Goal: Check status: Check status

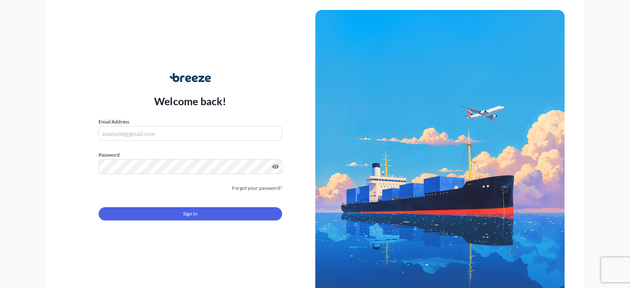
click at [212, 131] on input "Email Address" at bounding box center [190, 133] width 183 height 15
type input "[PERSON_NAME][EMAIL_ADDRESS][DOMAIN_NAME]"
click at [175, 204] on div "Sign In" at bounding box center [190, 211] width 183 height 18
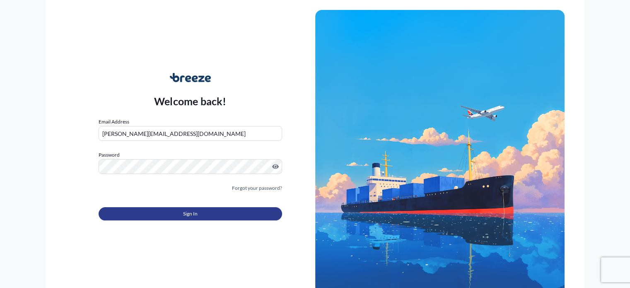
click at [176, 213] on button "Sign In" at bounding box center [190, 213] width 183 height 13
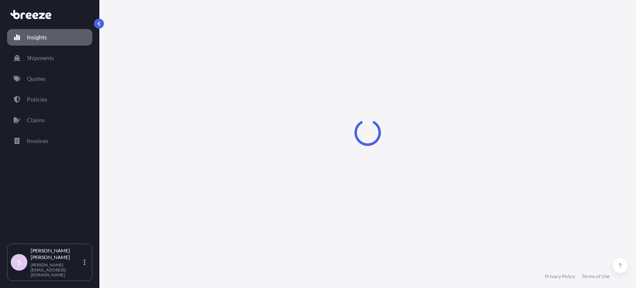
select select "2025"
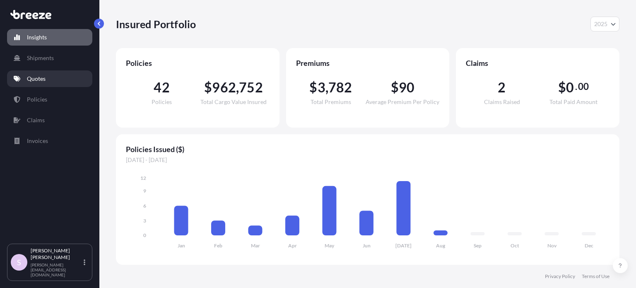
click at [35, 78] on p "Quotes" at bounding box center [36, 79] width 19 height 8
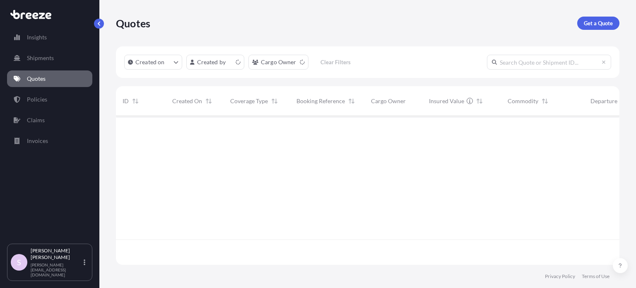
scroll to position [147, 497]
click at [545, 64] on input "text" at bounding box center [549, 62] width 124 height 15
paste input "496740"
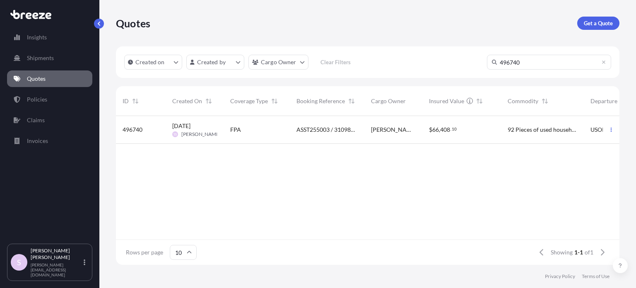
type input "496740"
click at [326, 125] on div "ASST255003 / 31098577 / CAAU2077470" at bounding box center [327, 130] width 75 height 28
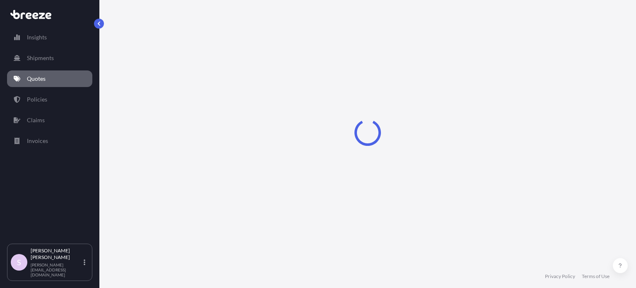
select select "Road"
select select "Sea"
select select "2"
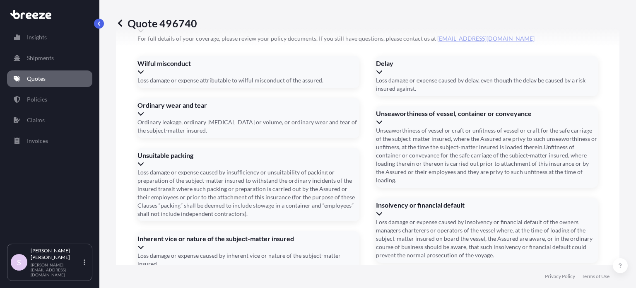
scroll to position [1295, 0]
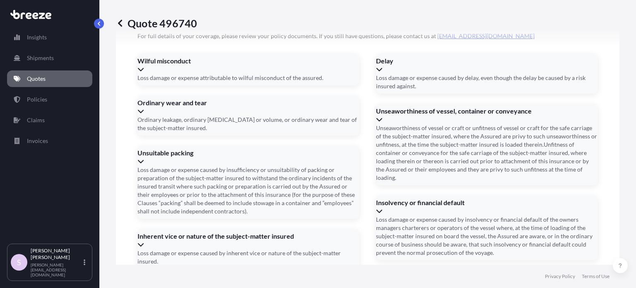
paste input "[STREET_ADDRESS][PERSON_NAME][PERSON_NAME][US_STATE]"
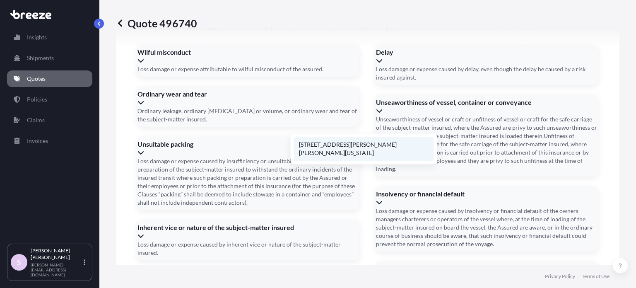
click at [374, 142] on li "[STREET_ADDRESS][PERSON_NAME][PERSON_NAME][US_STATE]" at bounding box center [364, 149] width 140 height 24
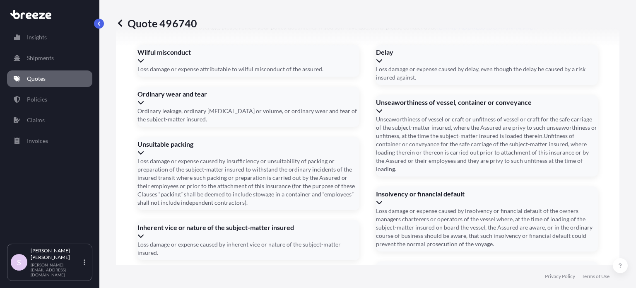
scroll to position [0, 0]
type input "[STREET_ADDRESS][PERSON_NAME][PERSON_NAME]"
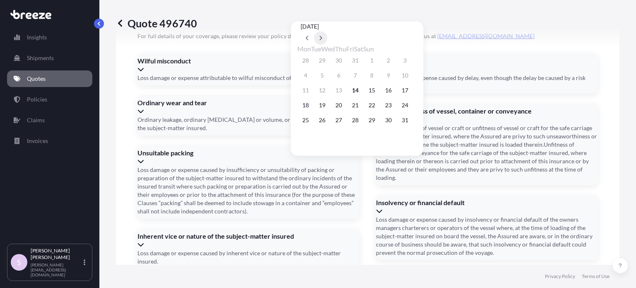
click at [327, 31] on button at bounding box center [320, 37] width 13 height 13
click at [321, 91] on button "16" at bounding box center [321, 90] width 13 height 13
type input "[DATE]"
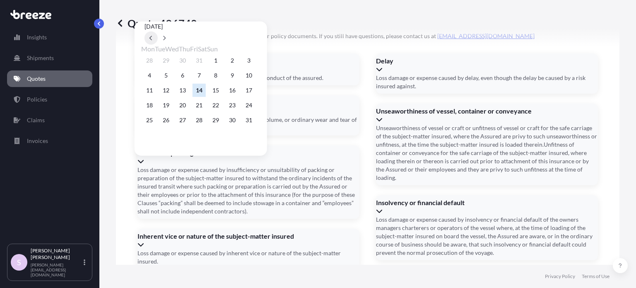
click at [158, 31] on button at bounding box center [150, 37] width 13 height 13
click at [153, 36] on icon at bounding box center [150, 38] width 3 height 5
click at [166, 36] on icon at bounding box center [164, 38] width 3 height 5
click at [166, 92] on button "12" at bounding box center [165, 90] width 13 height 13
type input "[DATE]"
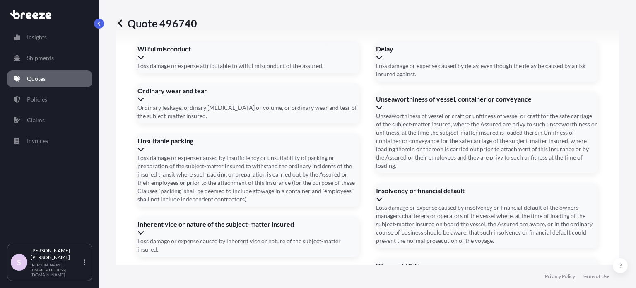
scroll to position [1313, 0]
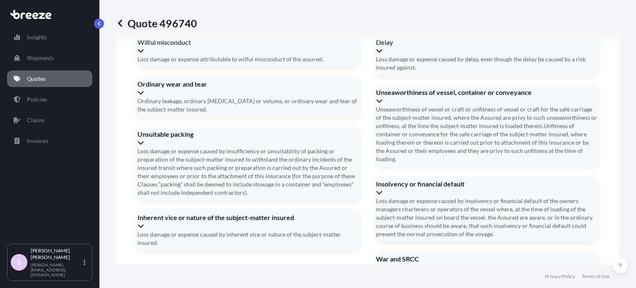
paste input "CAAU2077470"
type input "CAAU2077470"
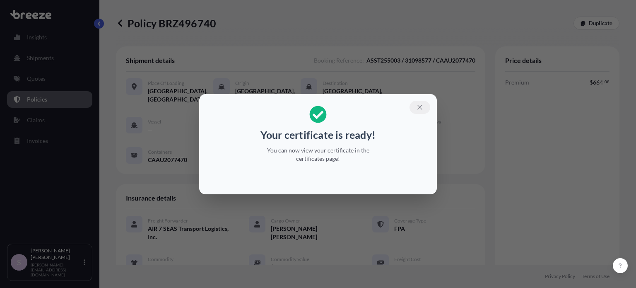
click at [420, 107] on icon "button" at bounding box center [419, 107] width 5 height 5
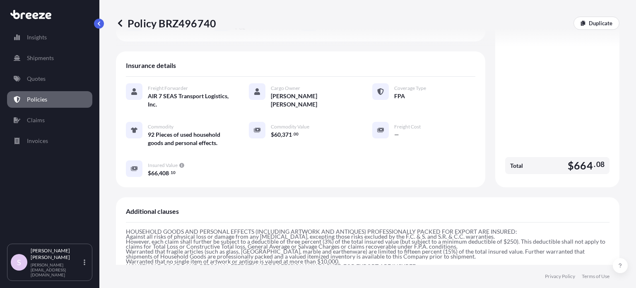
scroll to position [248, 0]
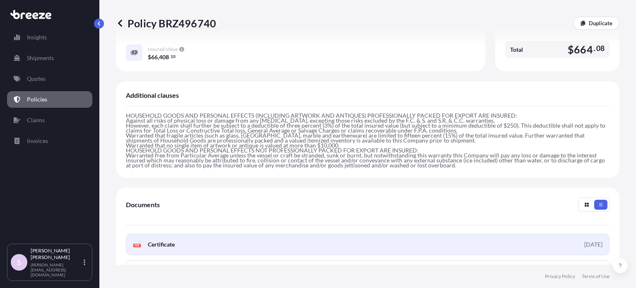
click at [164, 240] on span "Certificate" at bounding box center [161, 244] width 27 height 8
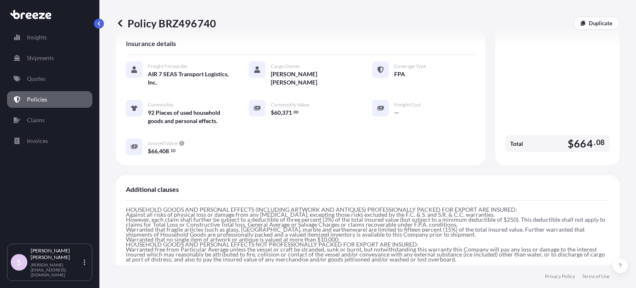
scroll to position [41, 0]
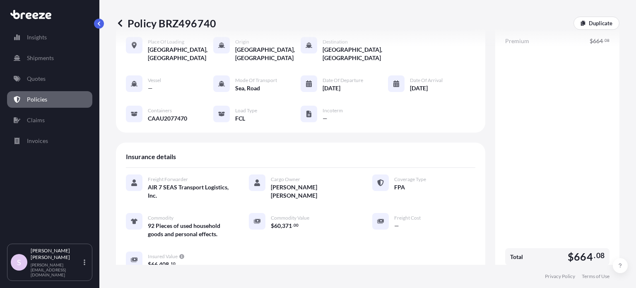
drag, startPoint x: 130, startPoint y: 23, endPoint x: 218, endPoint y: 20, distance: 88.2
click at [218, 20] on div "Policy BRZ496740 Duplicate" at bounding box center [367, 23] width 503 height 13
click at [211, 21] on p "Policy BRZ496740" at bounding box center [166, 23] width 100 height 13
click at [210, 21] on p "Policy BRZ496740" at bounding box center [166, 23] width 100 height 13
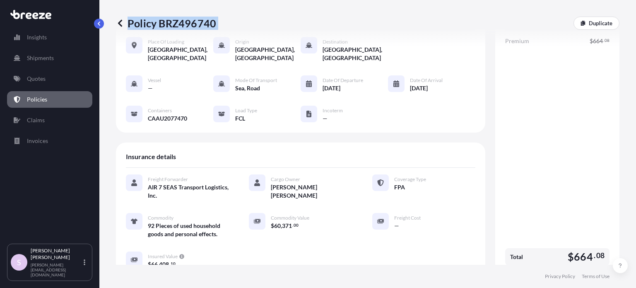
click at [210, 21] on p "Policy BRZ496740" at bounding box center [166, 23] width 100 height 13
copy div "Policy BRZ496740"
click at [504, 42] on div "Policy BRZ496740 Duplicate" at bounding box center [367, 23] width 503 height 46
drag, startPoint x: 530, startPoint y: 41, endPoint x: 505, endPoint y: 43, distance: 24.5
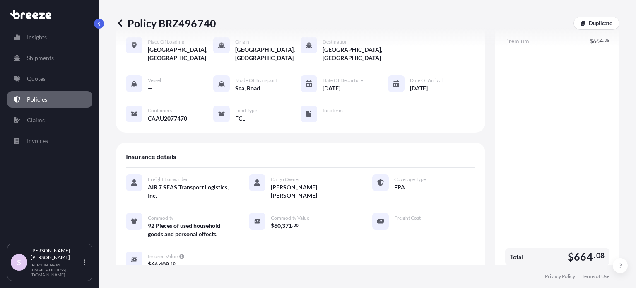
click at [505, 43] on div "Policy BRZ496740 Duplicate" at bounding box center [367, 23] width 503 height 46
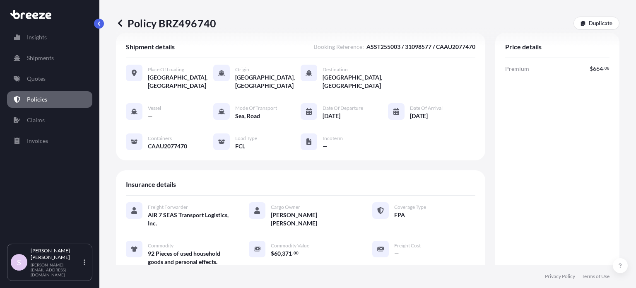
scroll to position [0, 0]
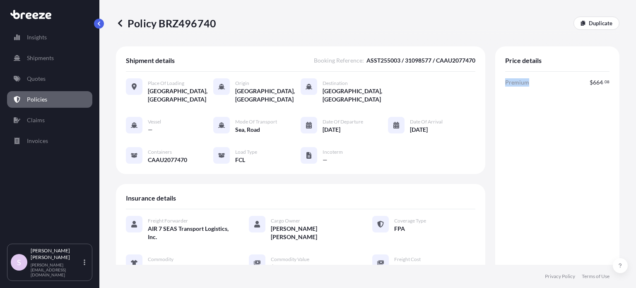
copy span "Premium"
drag, startPoint x: 495, startPoint y: 82, endPoint x: 522, endPoint y: 83, distance: 26.9
click at [522, 83] on div "Price details Premium $ 664 . 08 Total $ 664 . 08" at bounding box center [557, 182] width 124 height 273
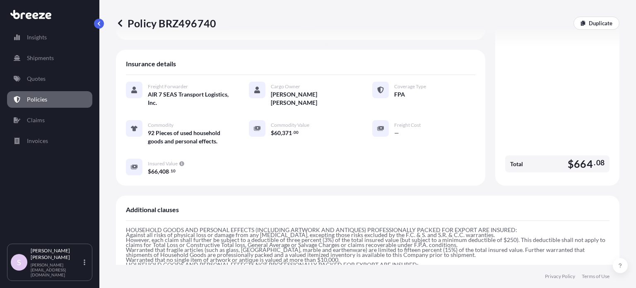
scroll to position [166, 0]
